Goal: Transaction & Acquisition: Purchase product/service

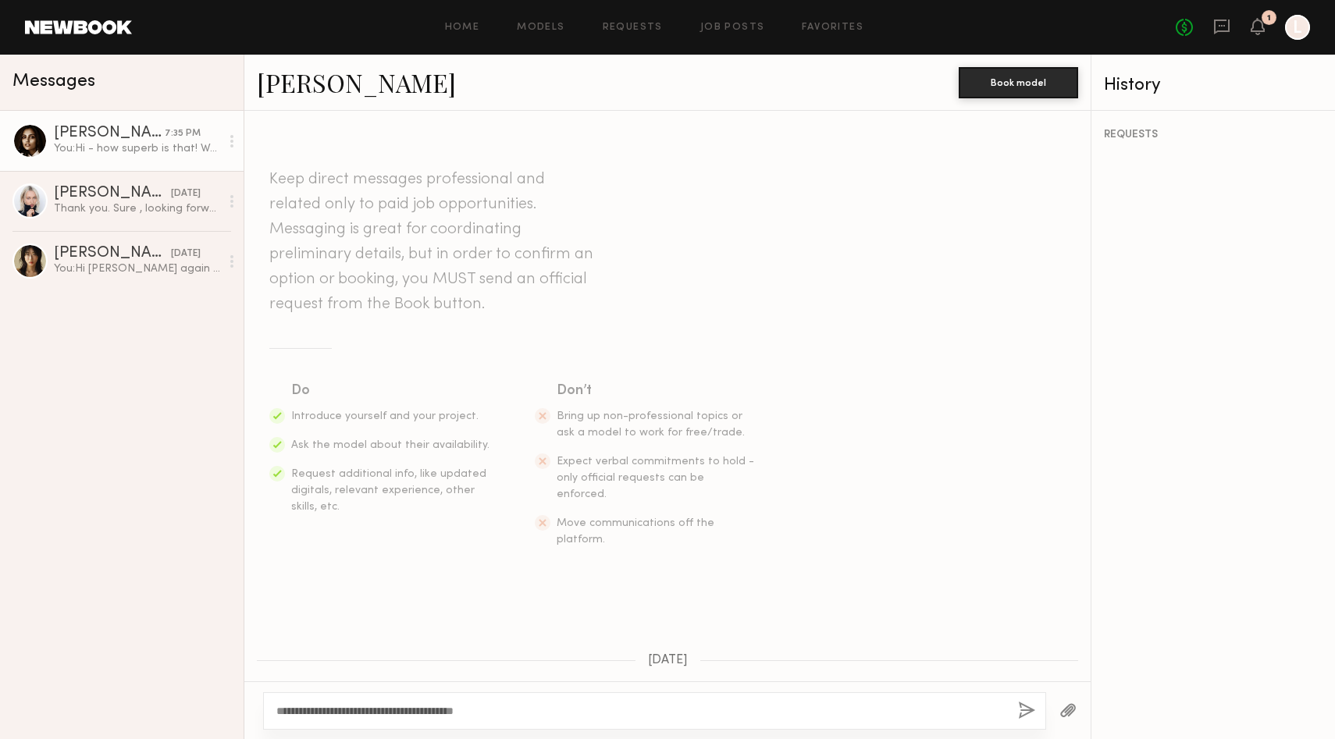
scroll to position [928, 0]
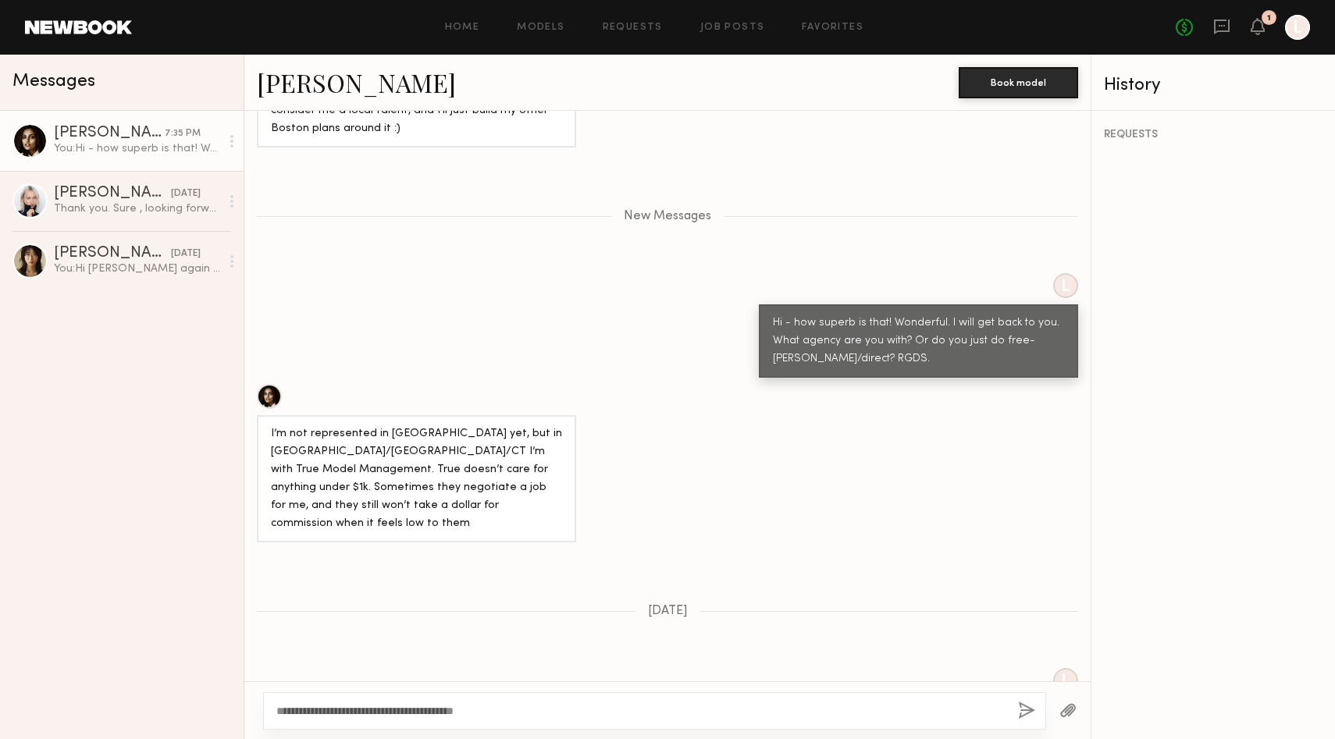
click at [294, 89] on link "Slesha P." at bounding box center [356, 83] width 199 height 34
click at [551, 27] on link "Models" at bounding box center [541, 28] width 48 height 10
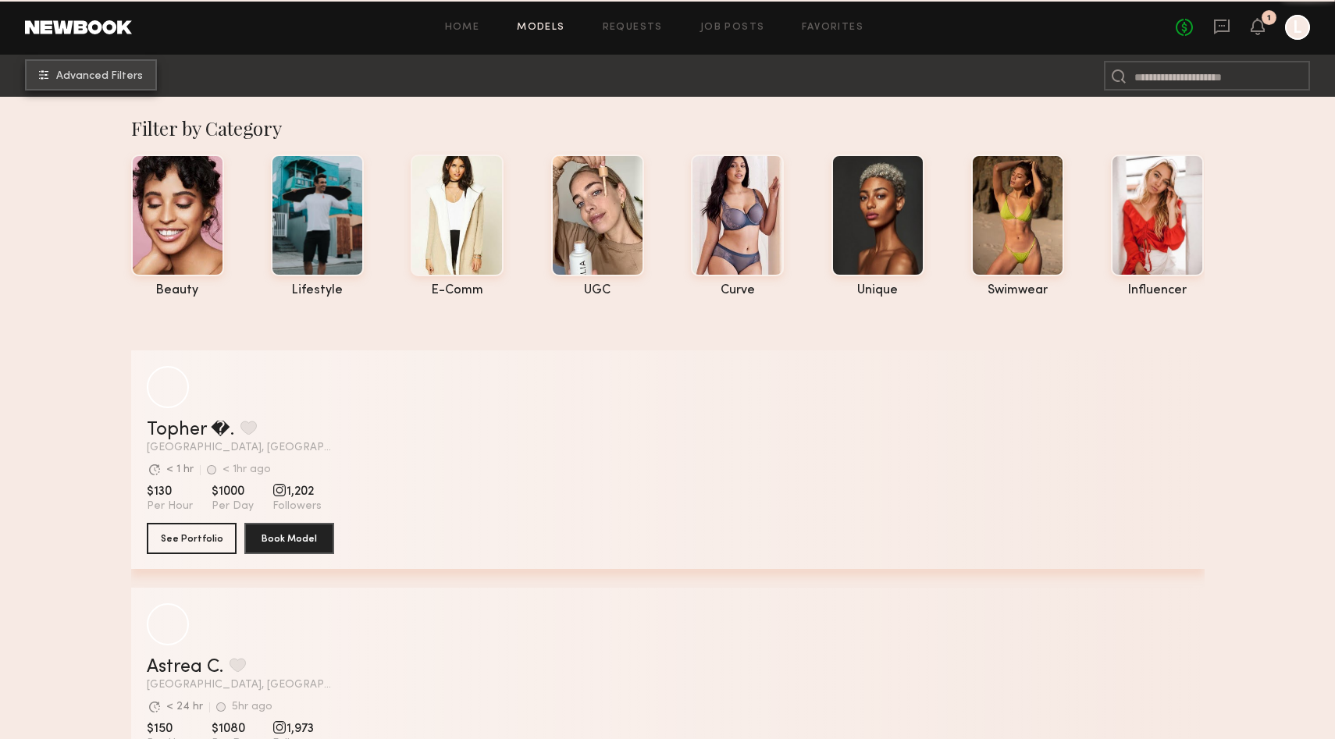
click at [137, 84] on button "Advanced Filters" at bounding box center [91, 74] width 132 height 31
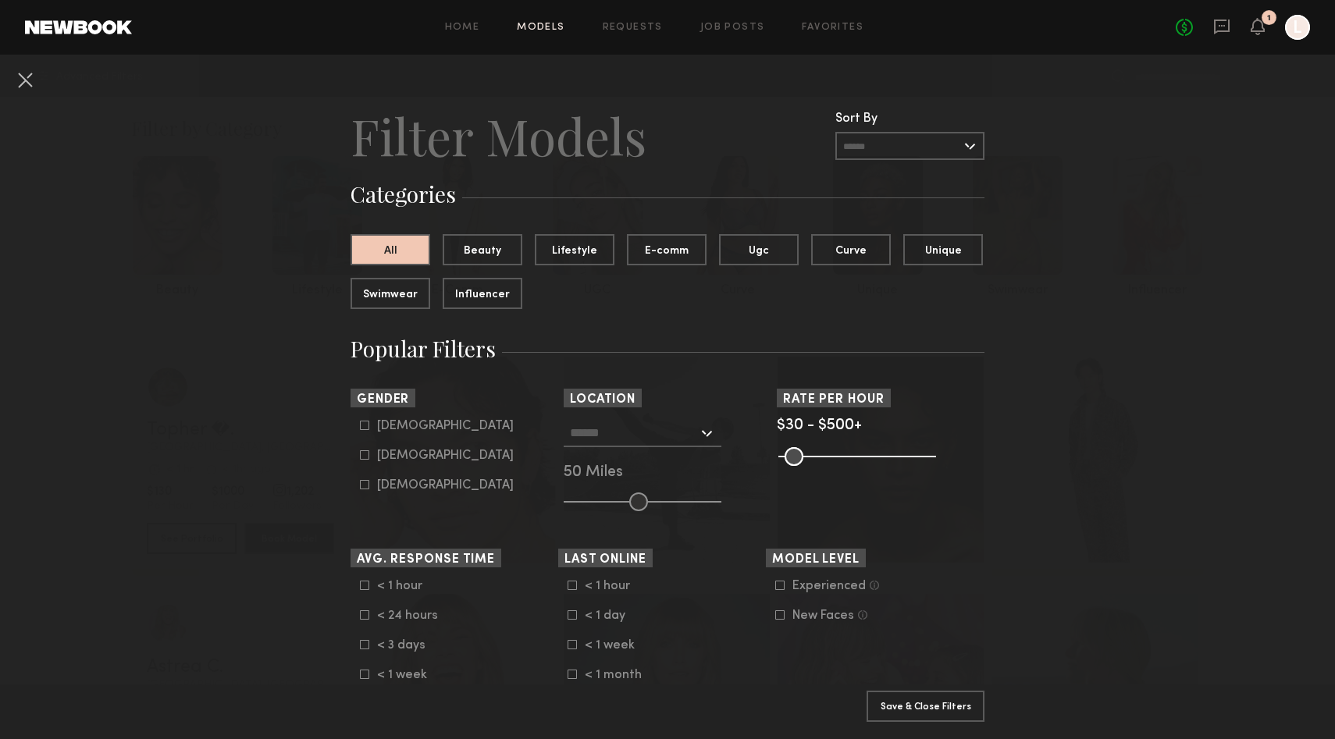
click at [905, 135] on input "text" at bounding box center [909, 146] width 149 height 28
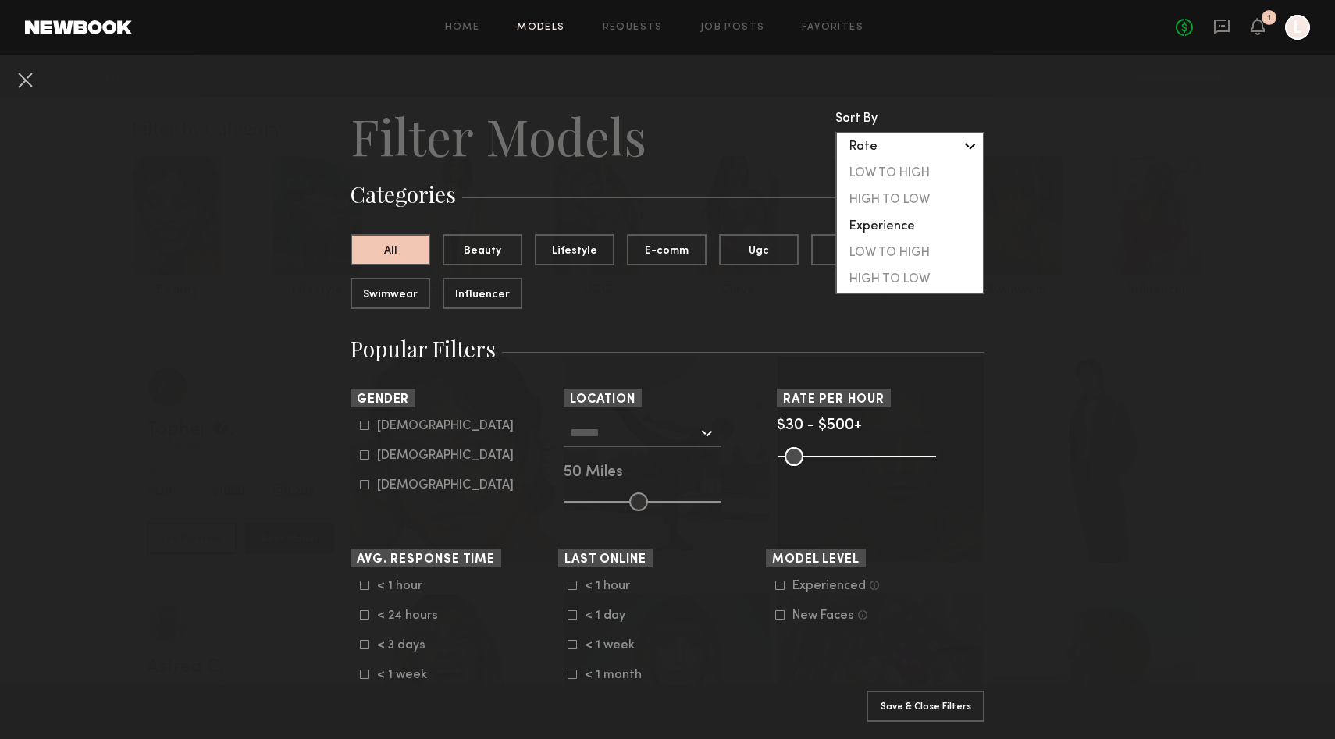
click at [905, 136] on div "Rate" at bounding box center [910, 146] width 146 height 27
click at [676, 414] on nb-browse-filter "Location Los Angeles, CA New York City, NY Brooklyn, NY Chicago, IL 50 Miles" at bounding box center [668, 450] width 208 height 123
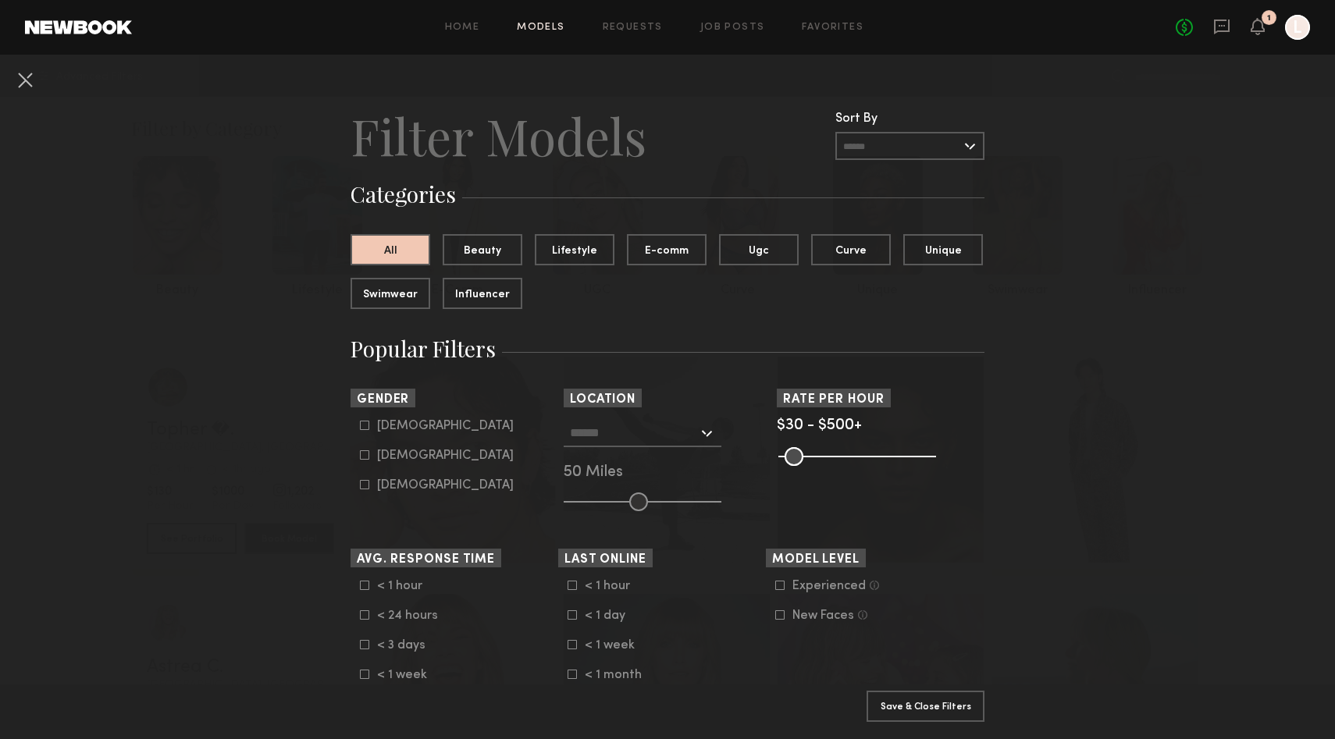
click at [680, 421] on input "text" at bounding box center [634, 432] width 128 height 27
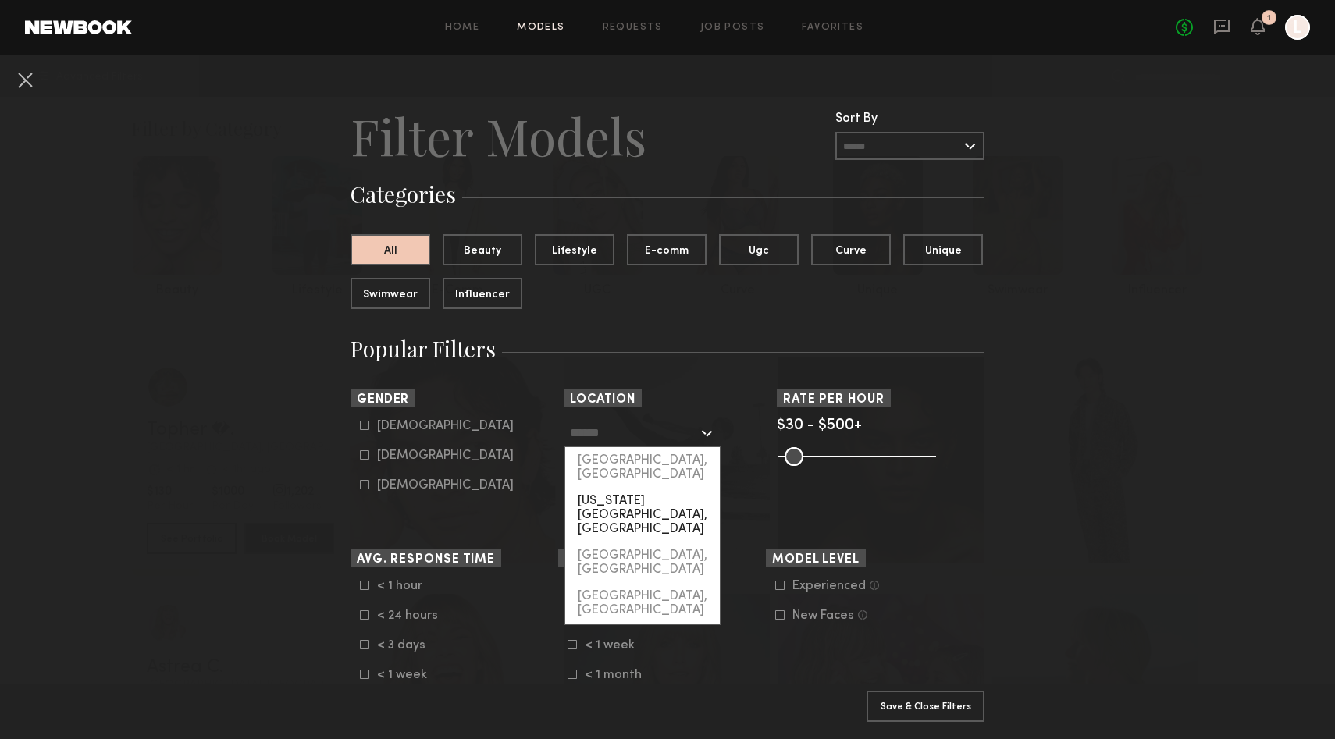
click at [651, 488] on div "[US_STATE][GEOGRAPHIC_DATA], [GEOGRAPHIC_DATA]" at bounding box center [642, 515] width 155 height 55
type input "**********"
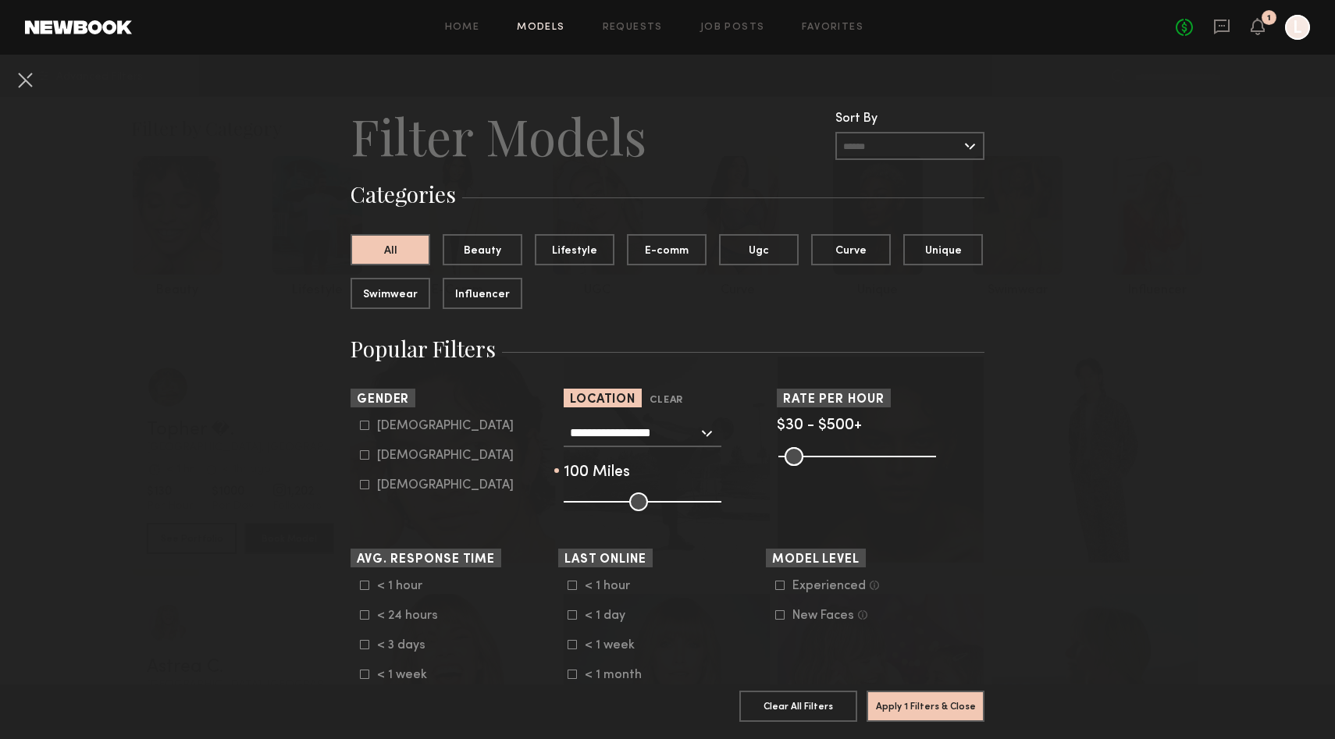
drag, startPoint x: 641, startPoint y: 504, endPoint x: 723, endPoint y: 504, distance: 82.0
type input "***"
click at [721, 504] on input "range" at bounding box center [643, 502] width 158 height 19
click at [906, 706] on button "Apply 1 Filters & Close" at bounding box center [926, 705] width 118 height 31
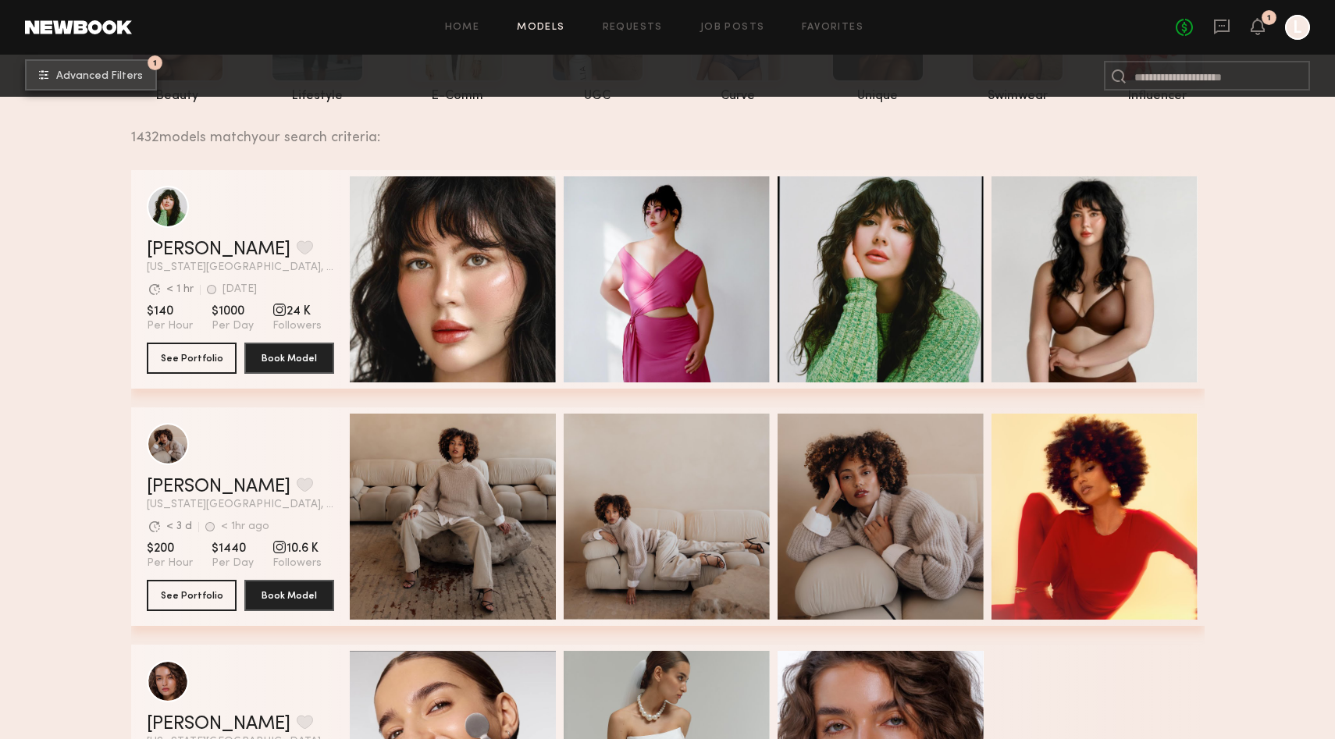
scroll to position [655, 0]
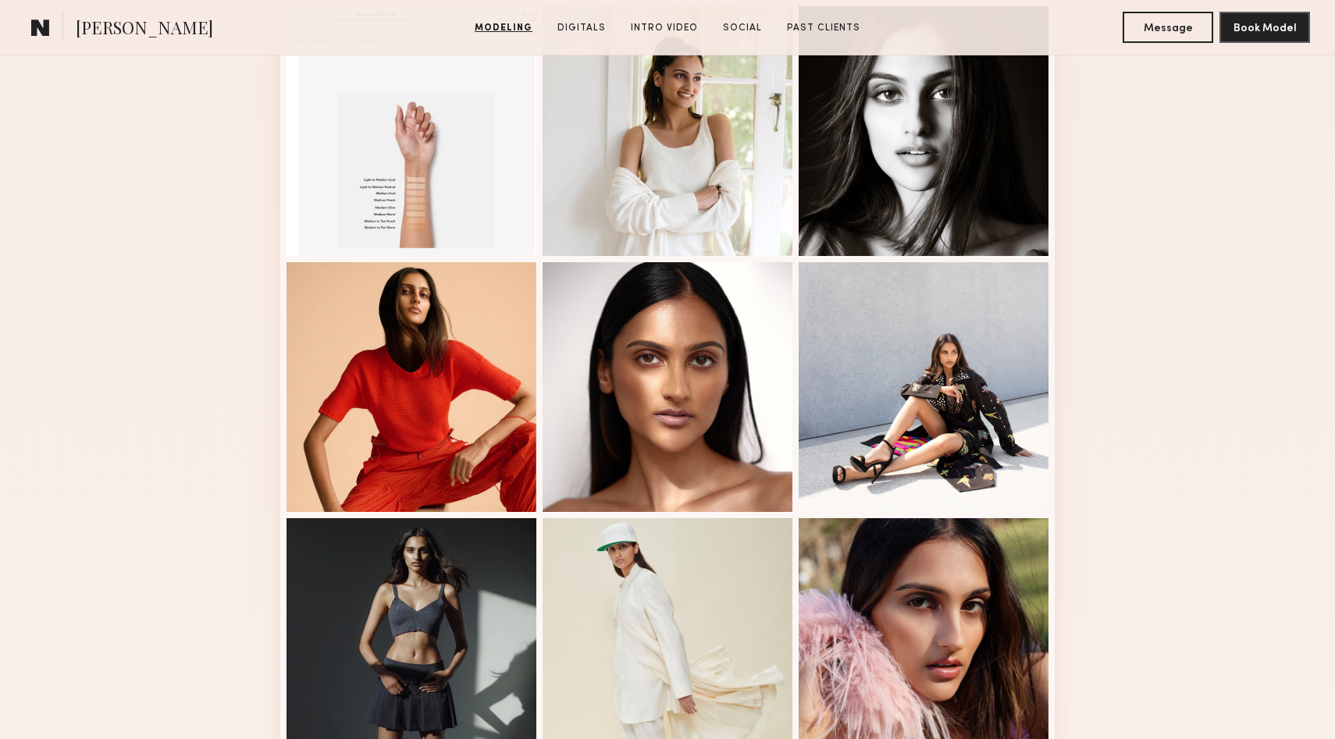
scroll to position [883, 0]
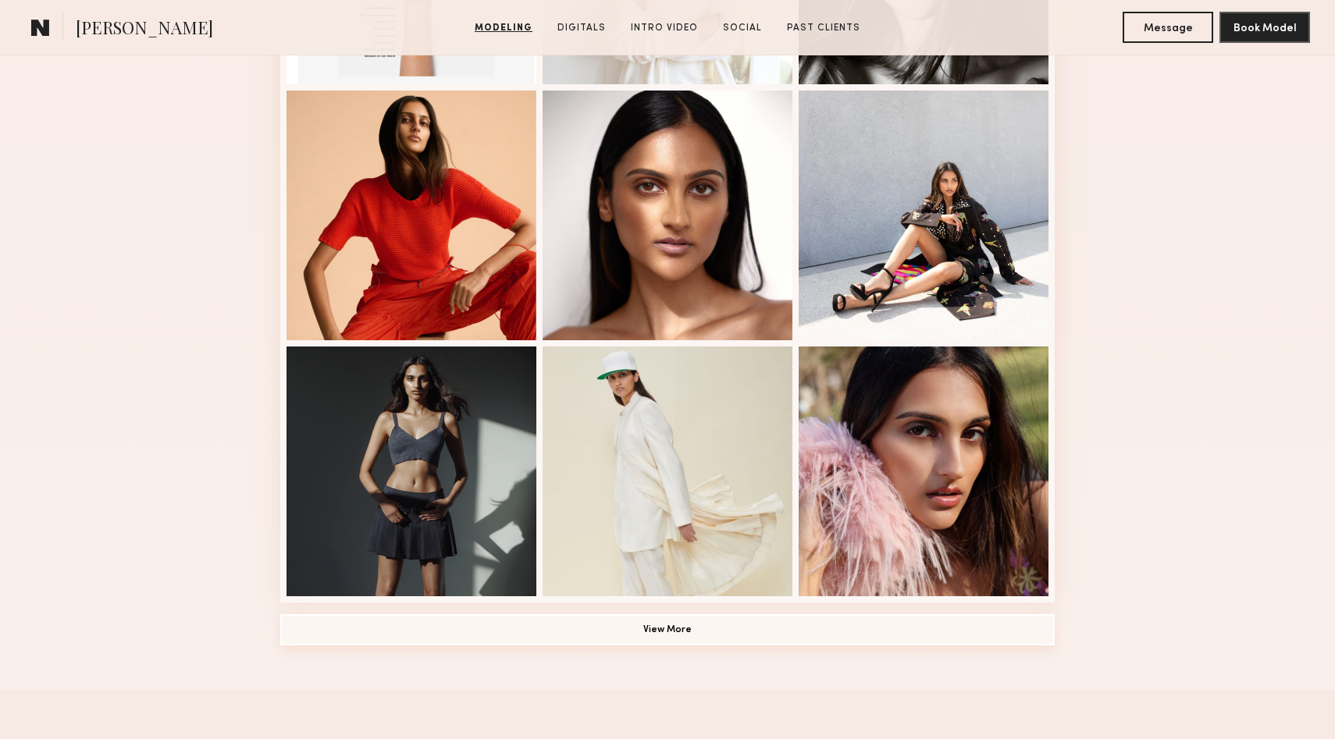
click at [655, 635] on button "View More" at bounding box center [667, 629] width 774 height 31
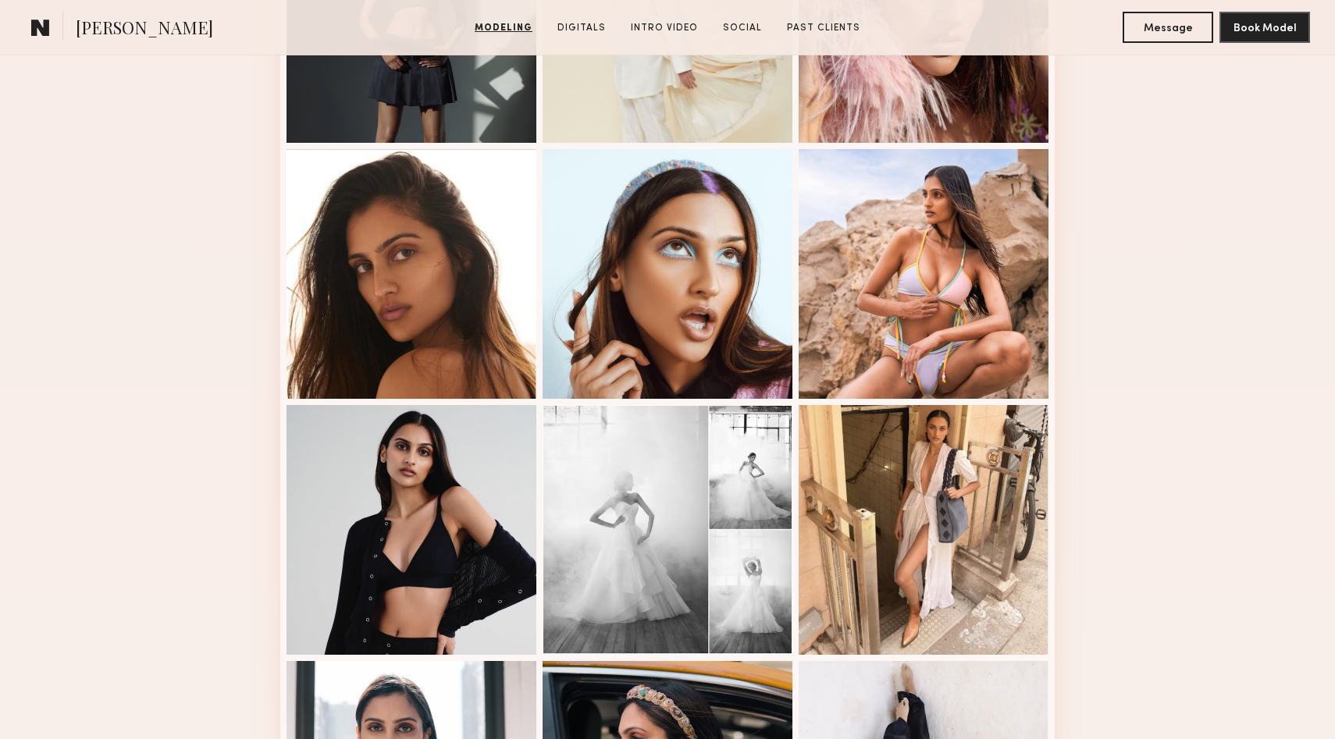
scroll to position [1436, 0]
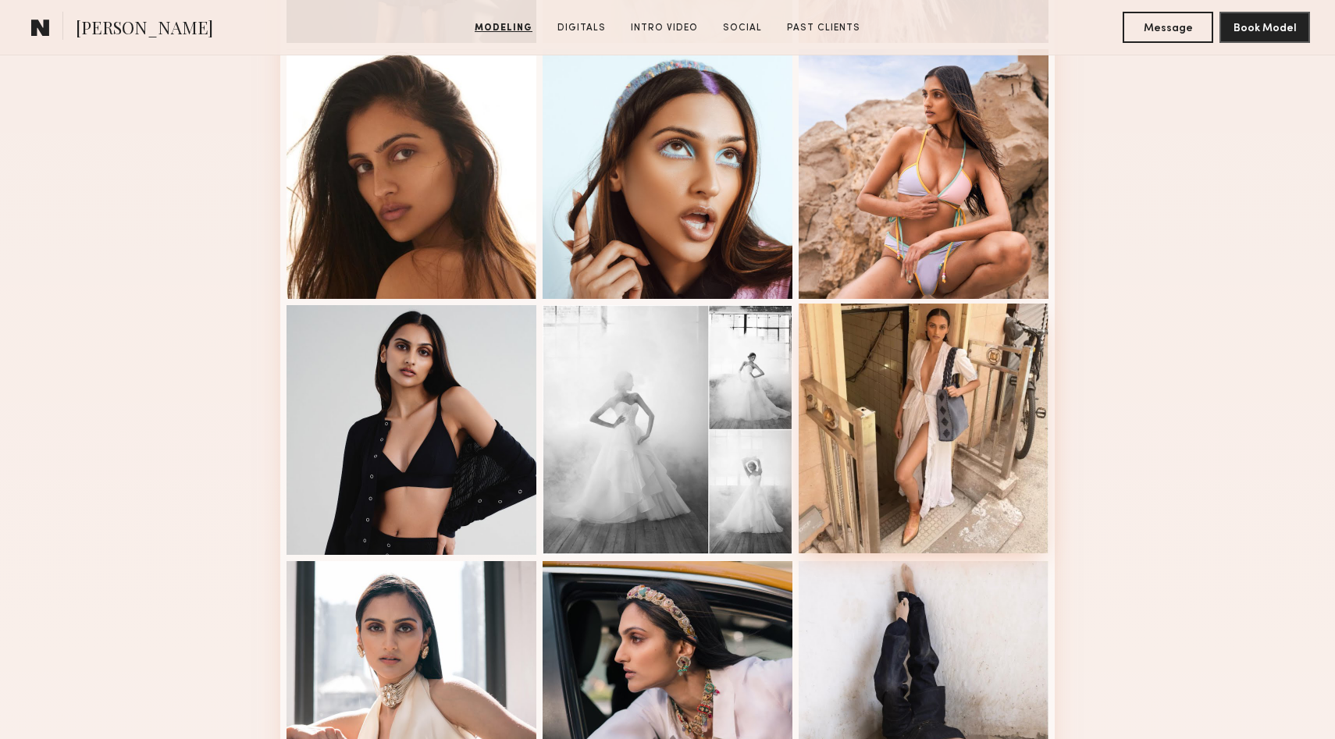
click at [938, 404] on div at bounding box center [924, 429] width 250 height 250
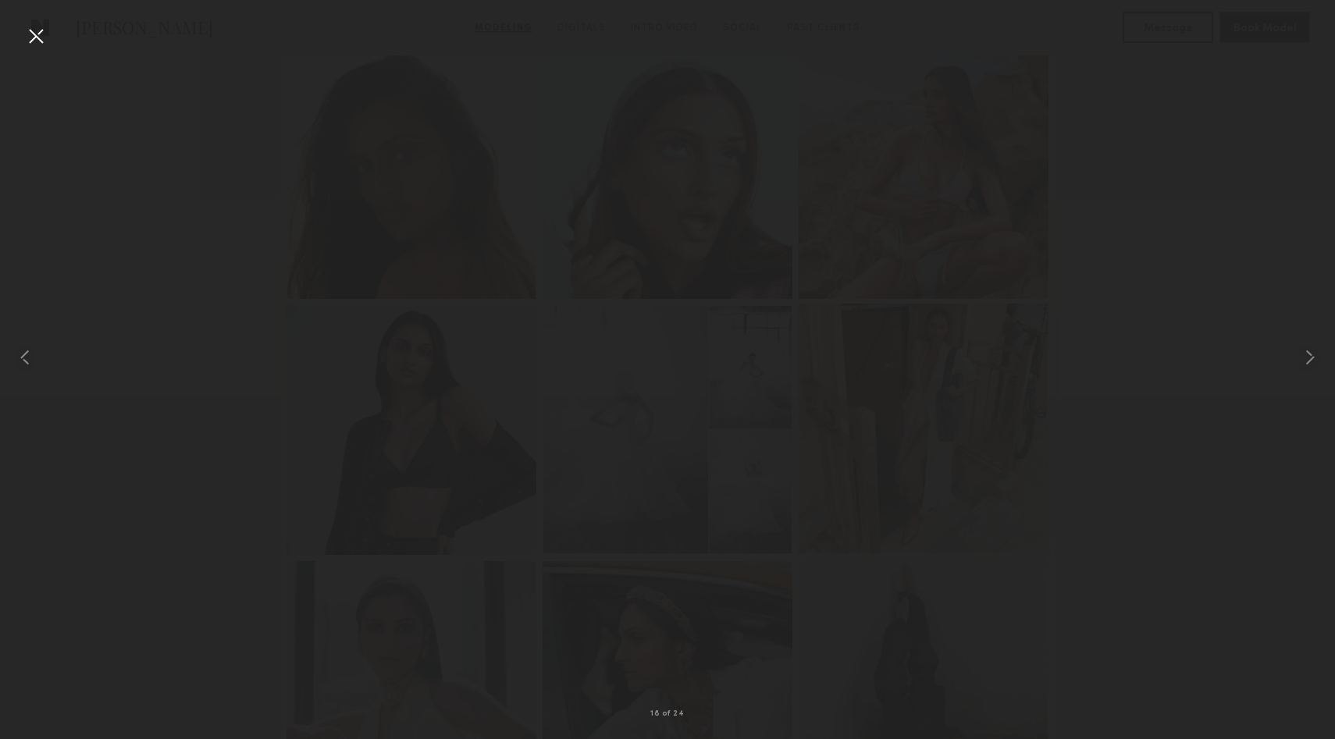
click at [938, 404] on div at bounding box center [924, 429] width 250 height 250
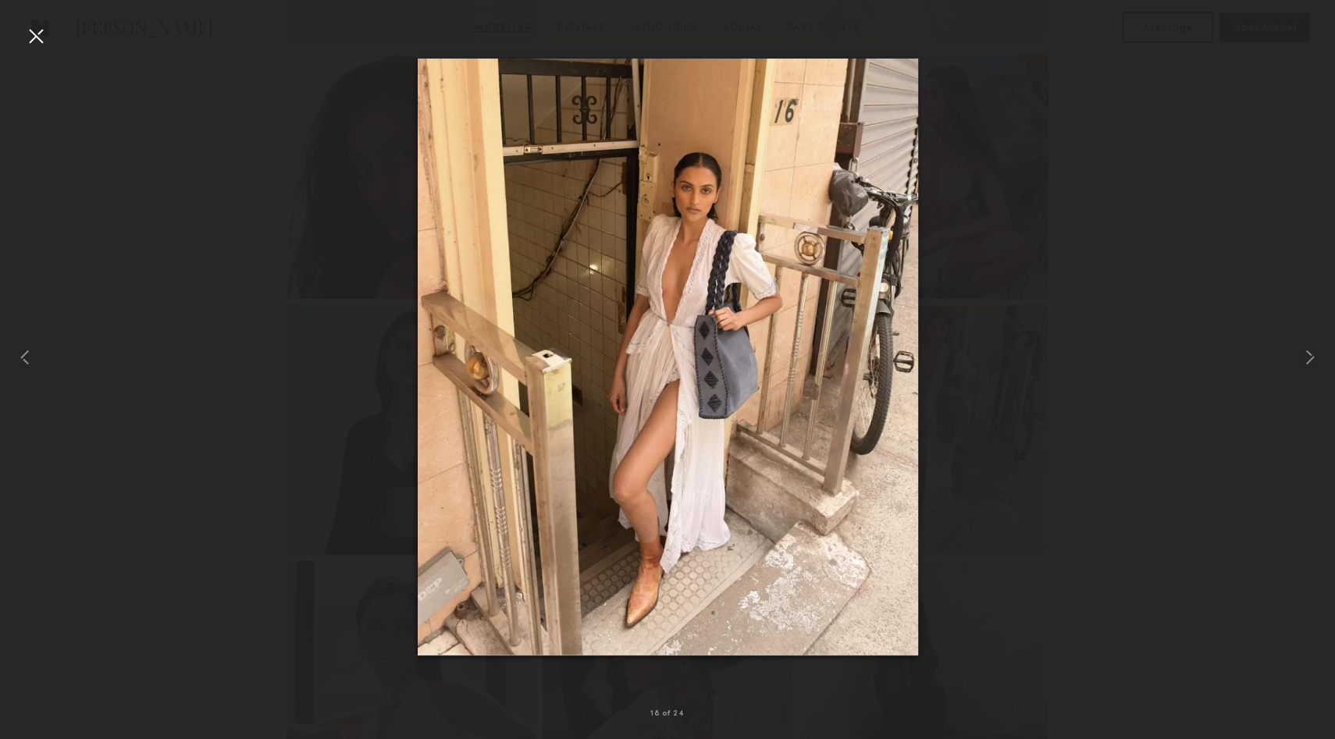
click at [35, 48] on div at bounding box center [35, 35] width 25 height 25
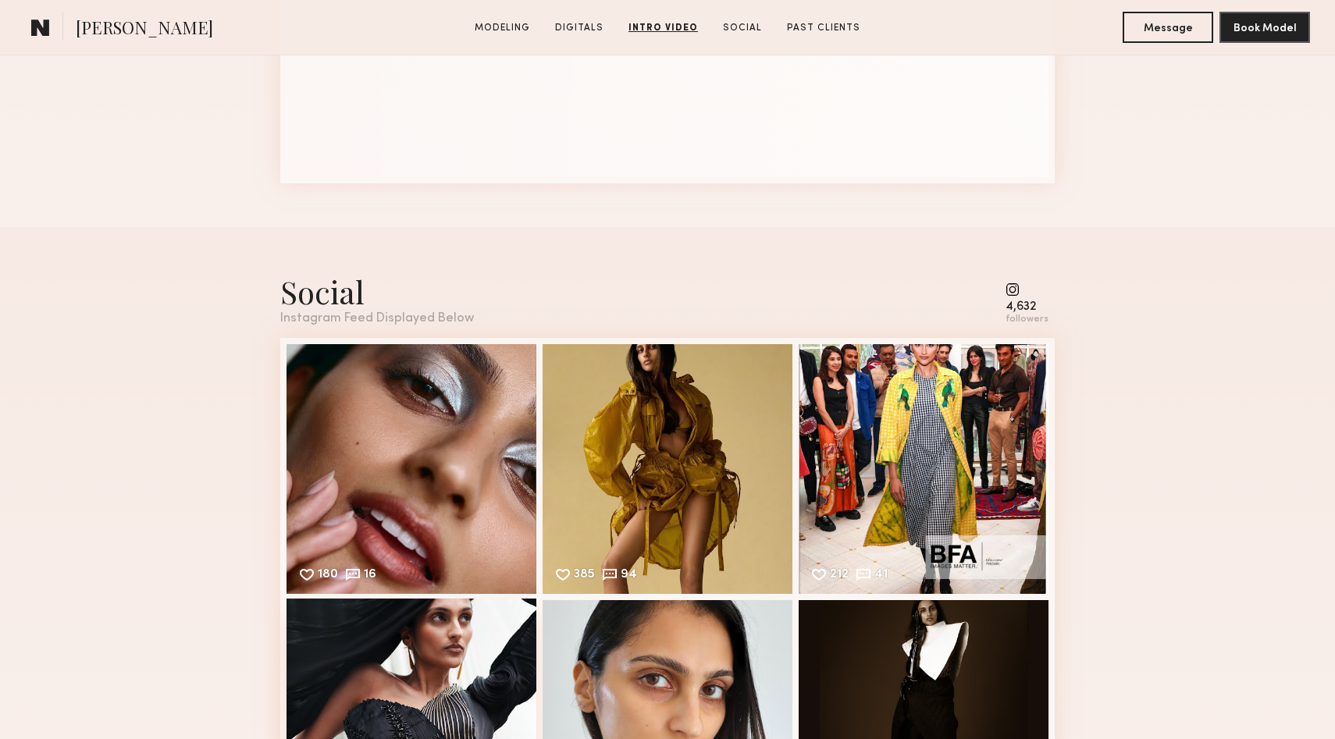
scroll to position [3731, 0]
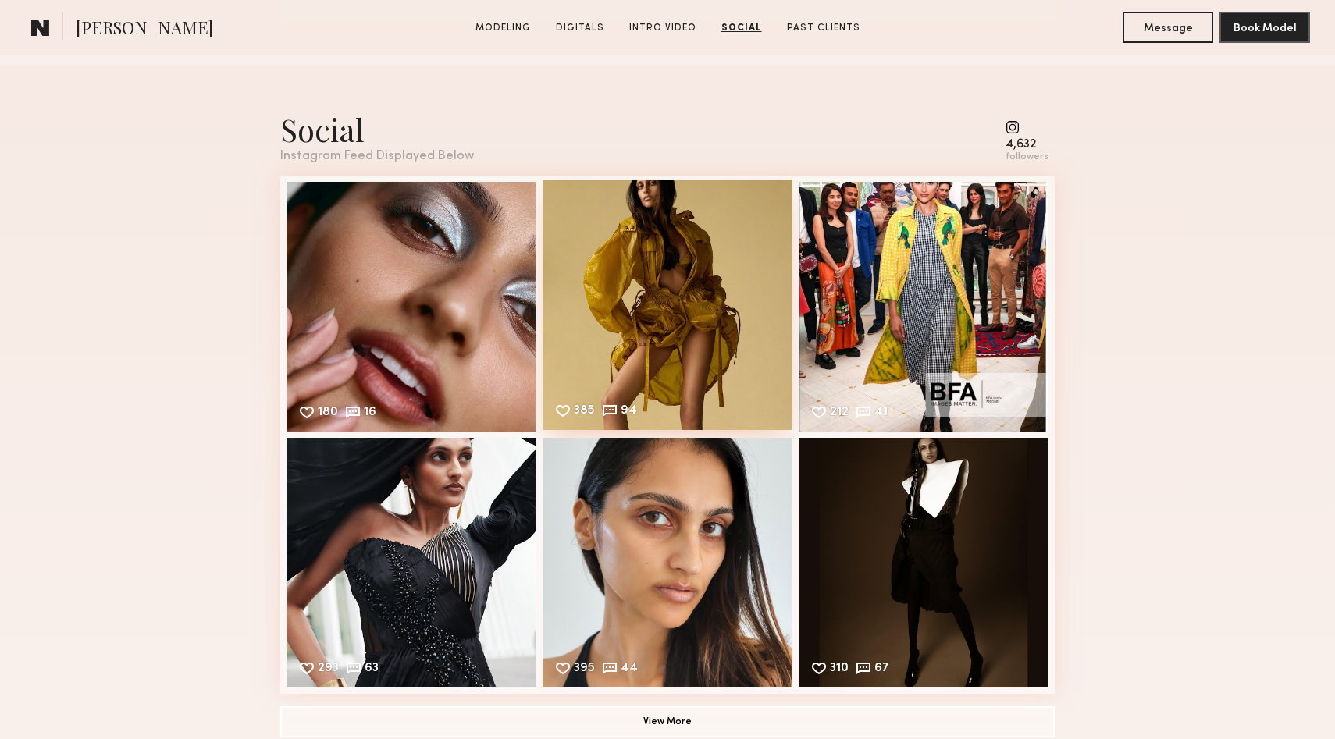
click at [660, 308] on div "385 94 Likes & comments displayed to show model’s engagement" at bounding box center [668, 305] width 250 height 250
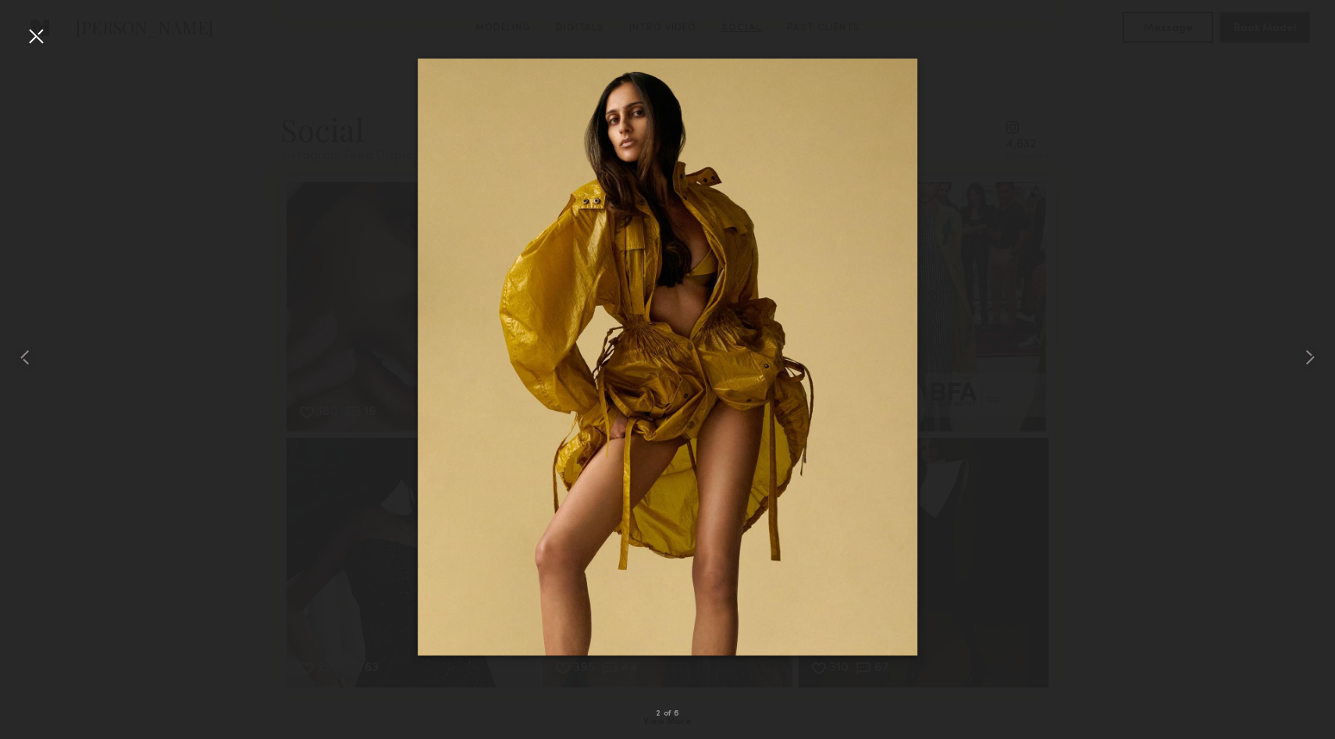
click at [37, 38] on div at bounding box center [35, 35] width 25 height 25
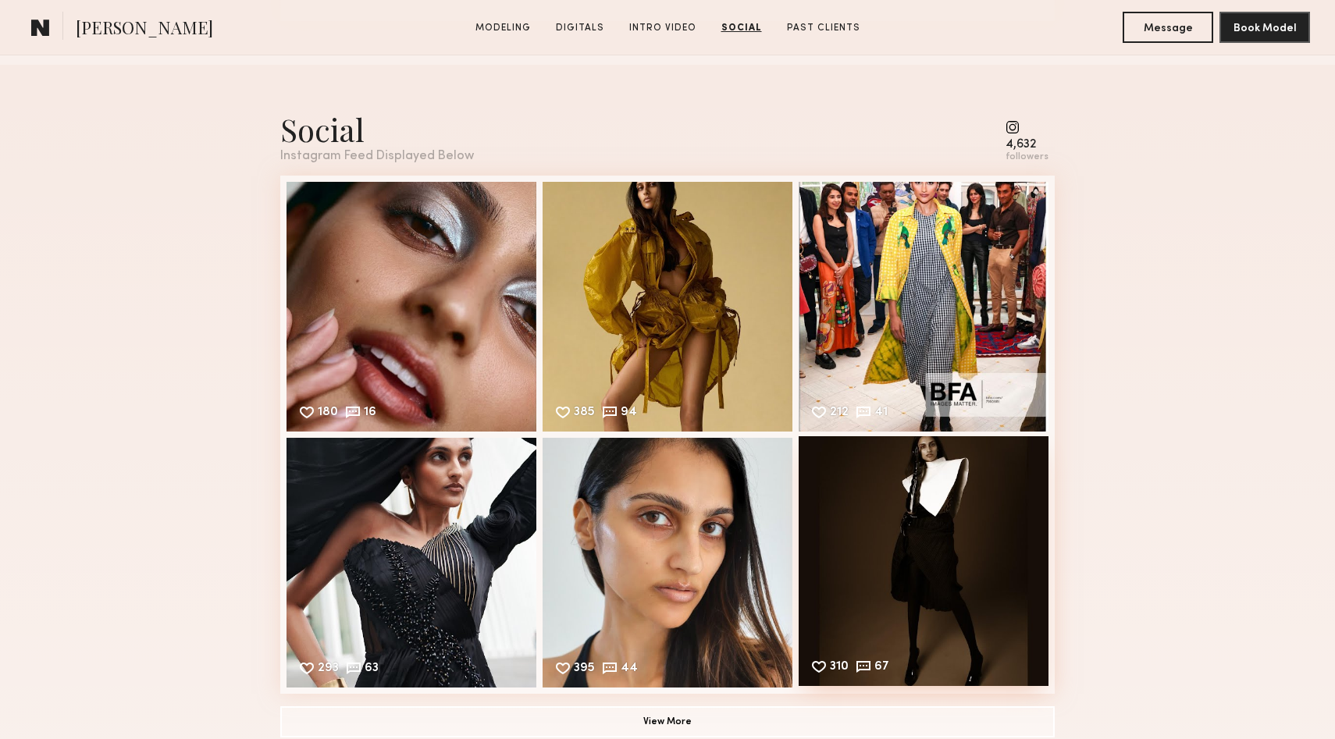
click at [996, 529] on div "310 67 Likes & comments displayed to show model’s engagement" at bounding box center [924, 561] width 250 height 250
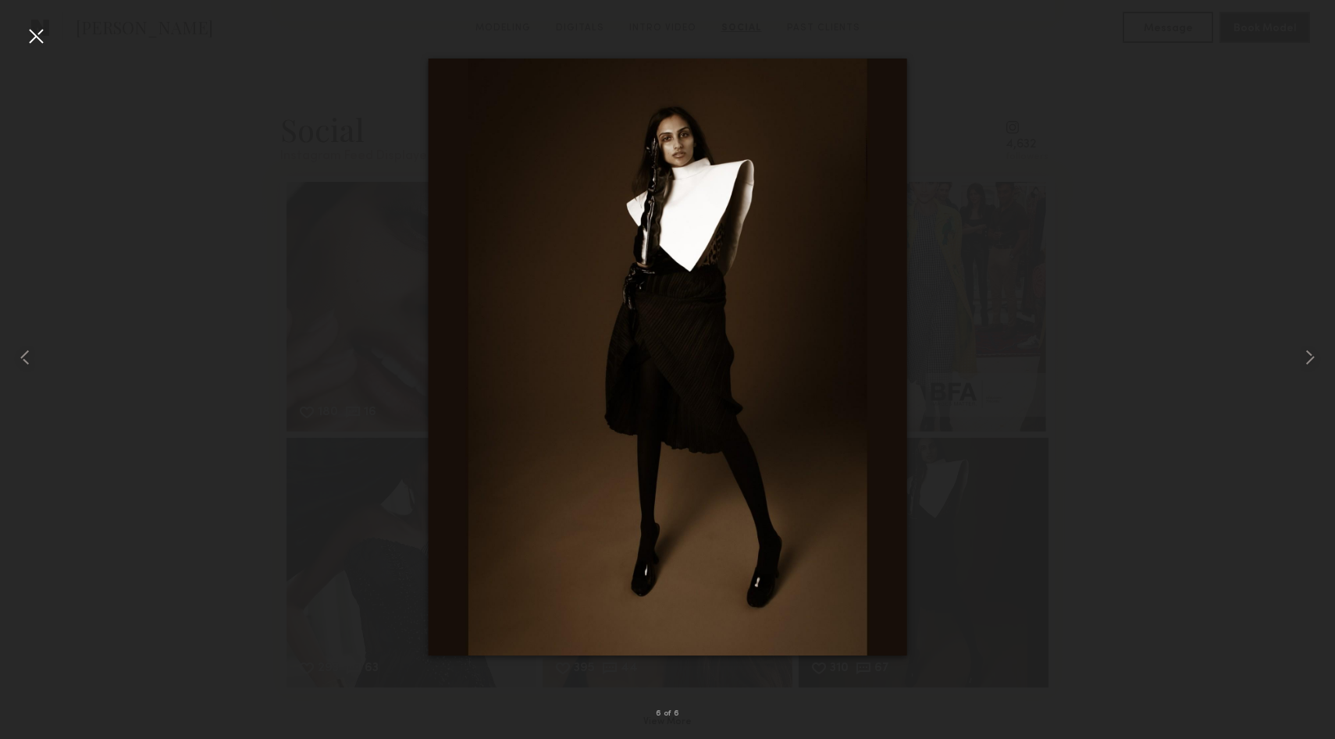
click at [722, 578] on img at bounding box center [668, 358] width 479 height 598
click at [36, 38] on div at bounding box center [35, 35] width 25 height 25
